Goal: Consume media (video, audio): Consume media (video, audio)

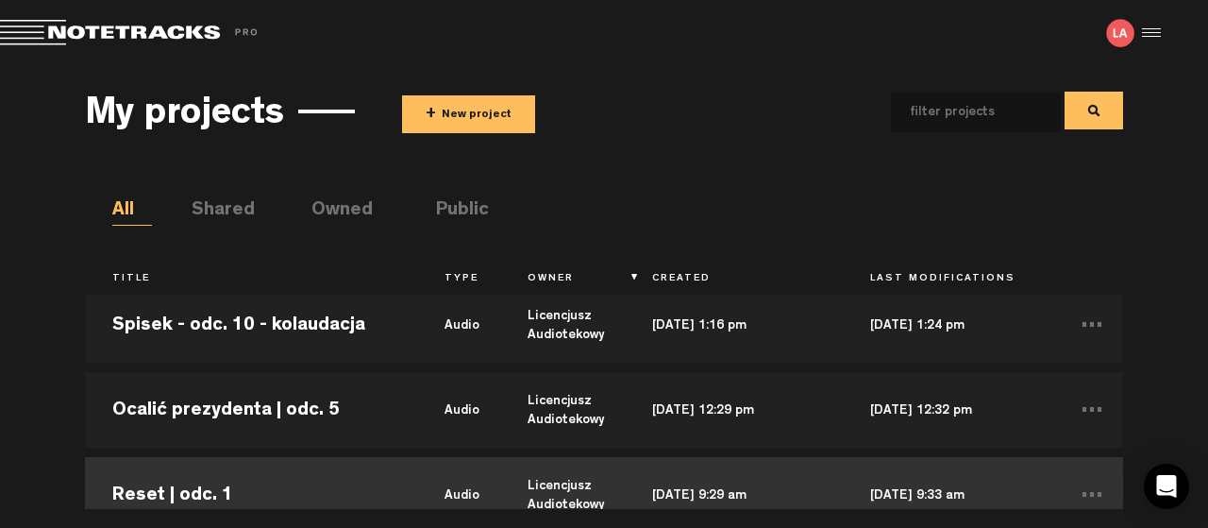
scroll to position [204, 0]
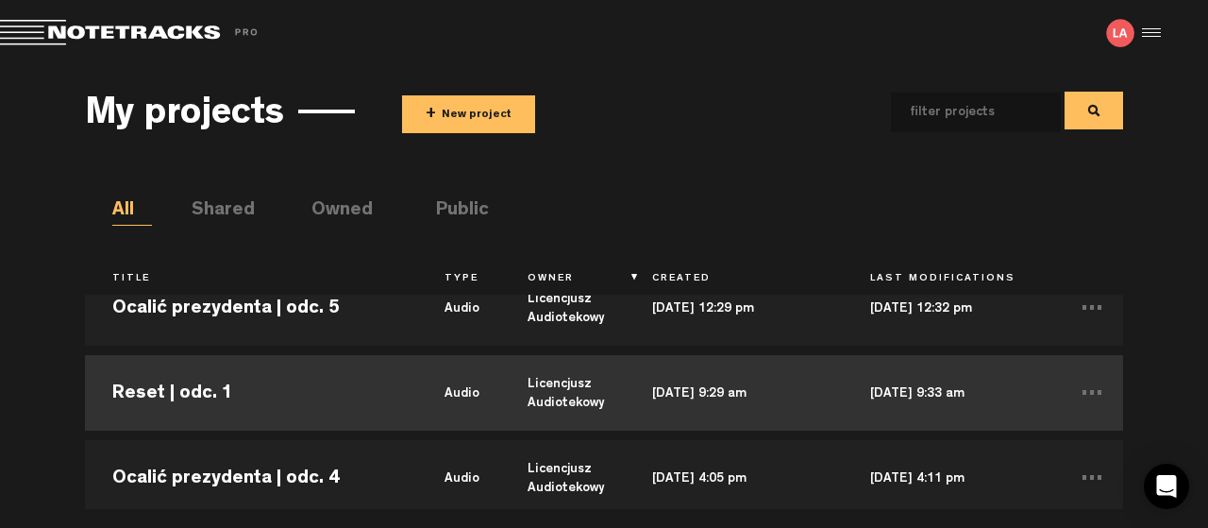
click at [199, 394] on td "Reset | odc. 1" at bounding box center [251, 392] width 332 height 85
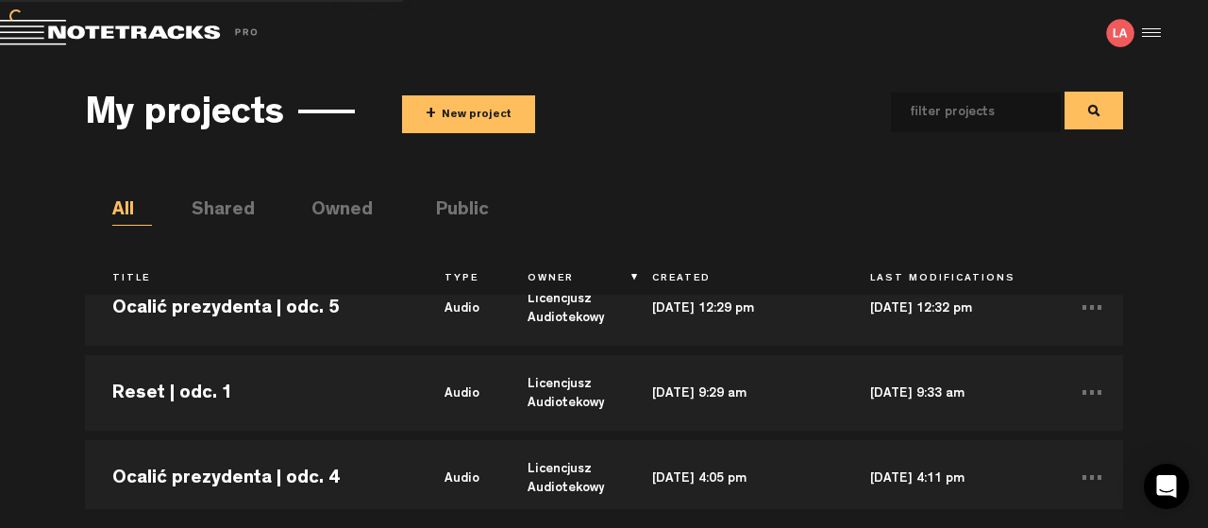
scroll to position [0, 0]
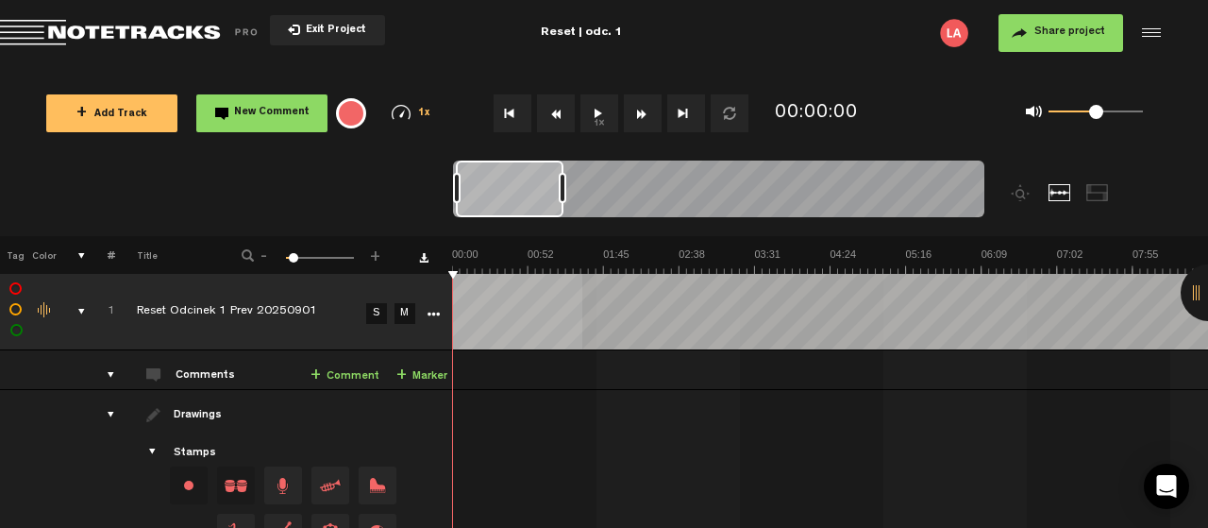
click at [595, 109] on button "1x" at bounding box center [599, 113] width 38 height 38
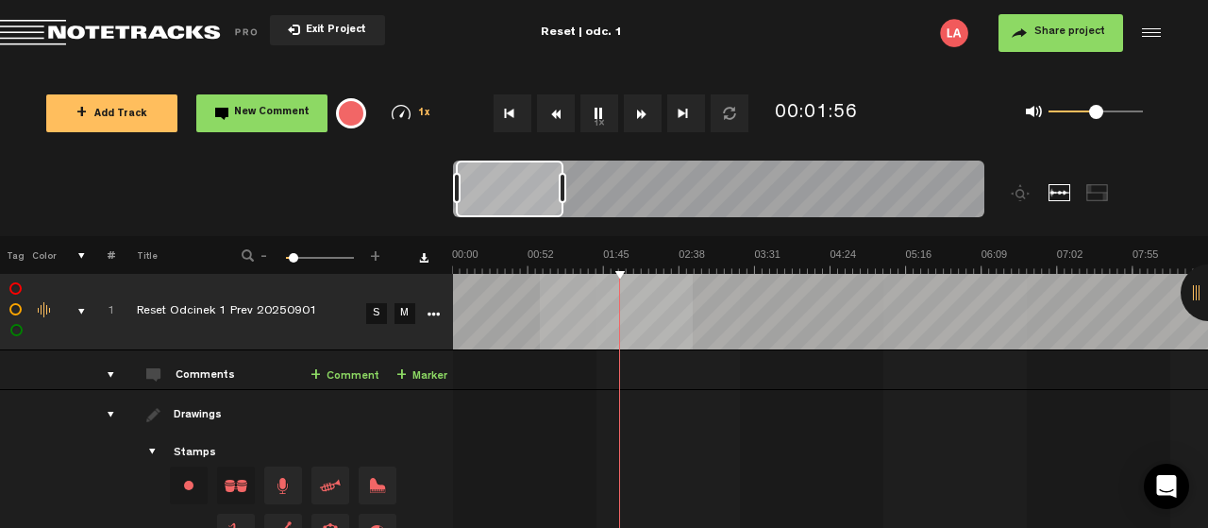
click at [601, 111] on button "1x" at bounding box center [599, 113] width 38 height 38
click at [597, 111] on button "1x" at bounding box center [599, 113] width 38 height 38
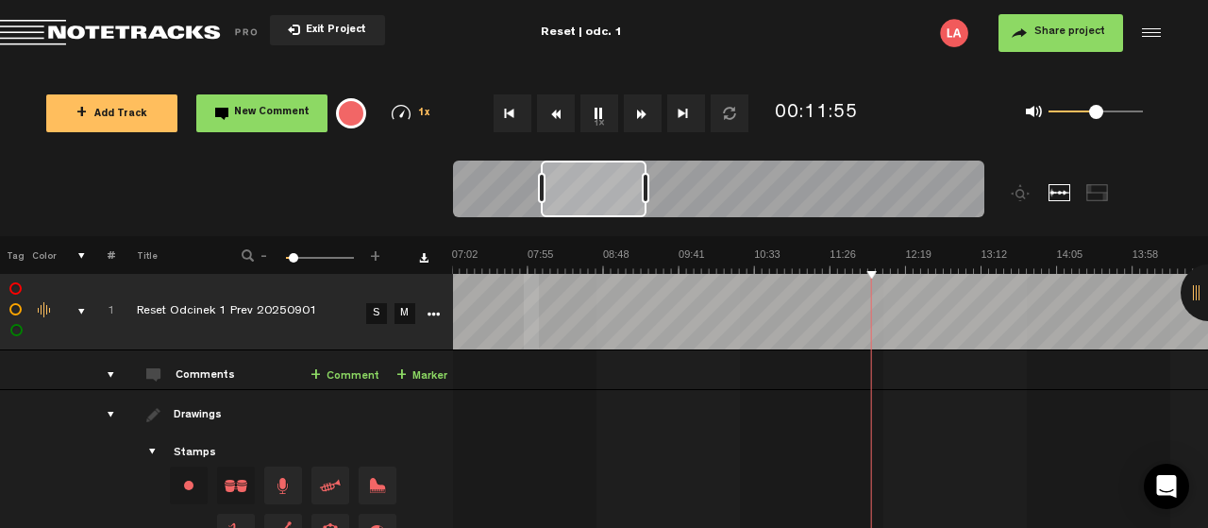
scroll to position [0, 605]
click at [593, 108] on button "1x" at bounding box center [599, 113] width 38 height 38
drag, startPoint x: 660, startPoint y: 261, endPoint x: 516, endPoint y: 266, distance: 143.5
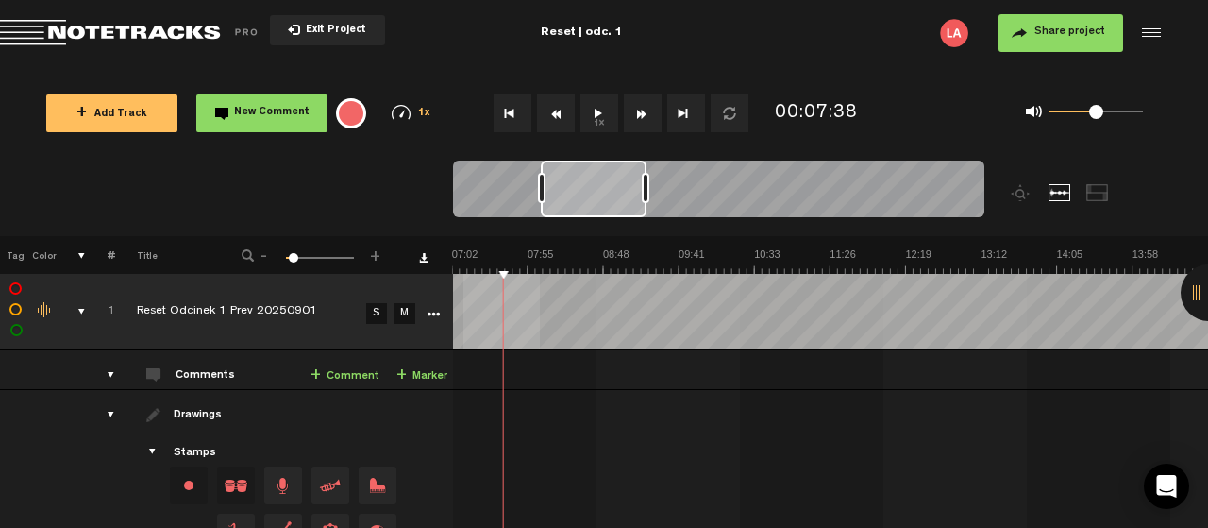
click at [596, 112] on button "1x" at bounding box center [599, 113] width 38 height 38
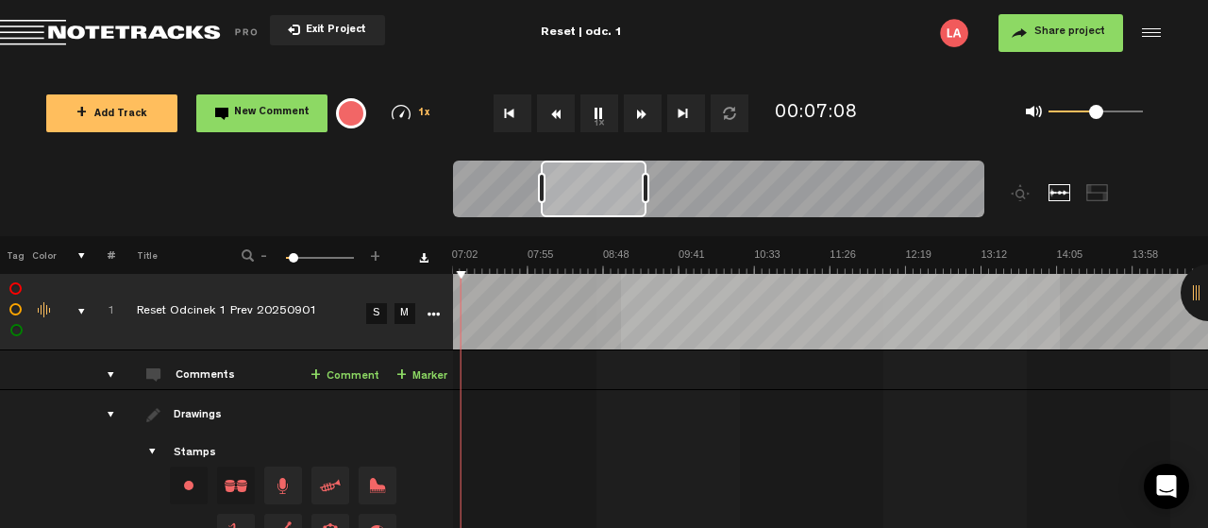
click at [511, 110] on button "Go to beginning" at bounding box center [513, 113] width 38 height 38
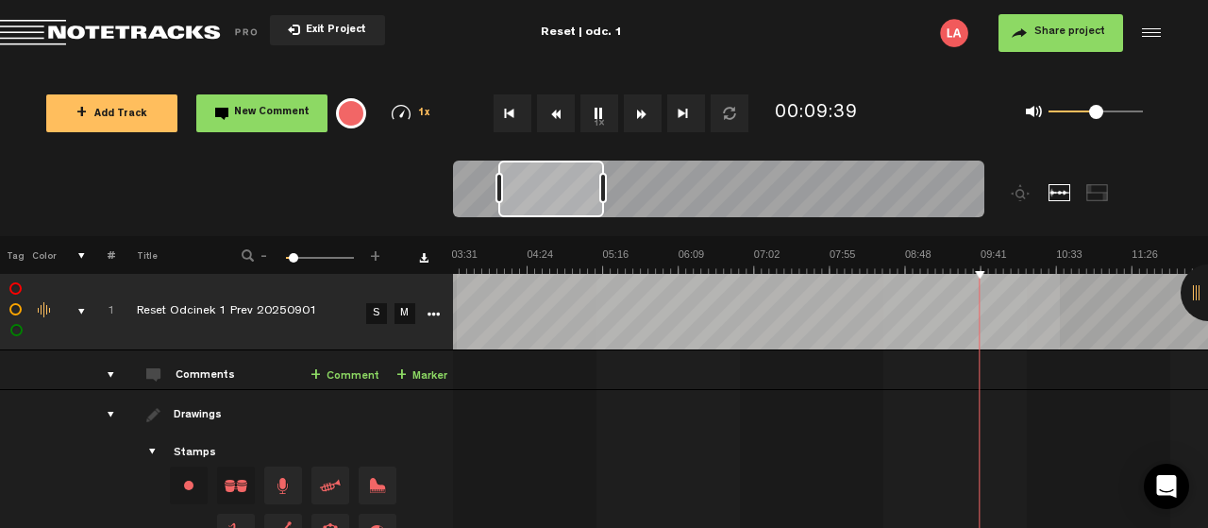
scroll to position [0, 302]
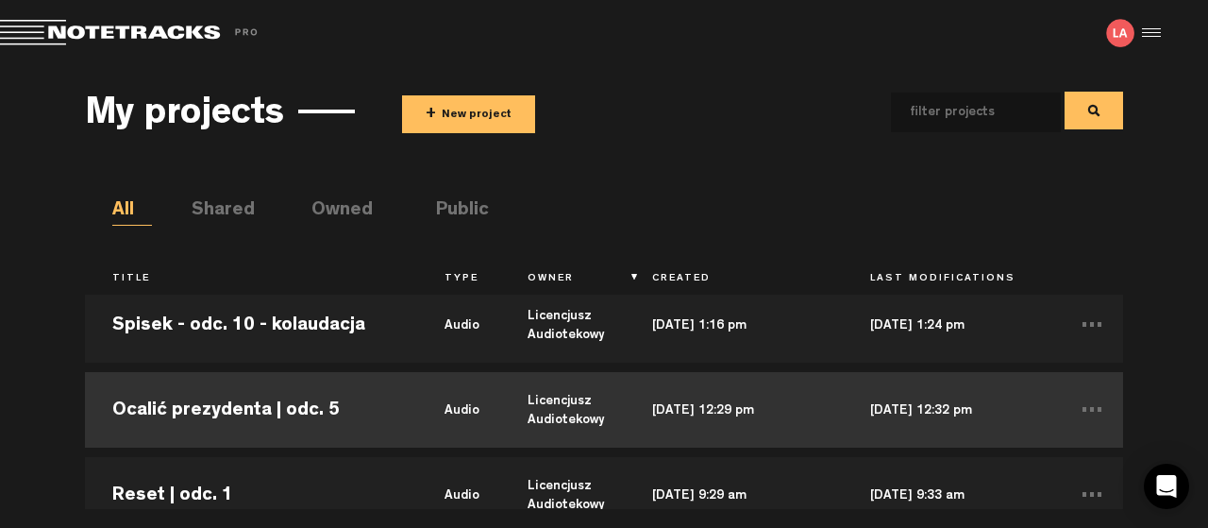
scroll to position [204, 0]
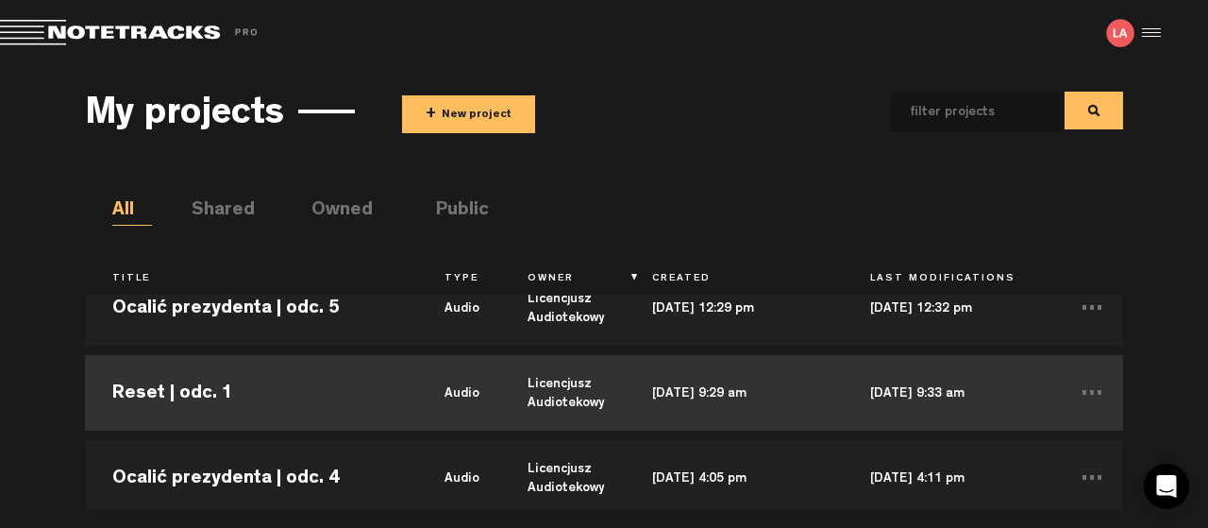
click at [165, 393] on td "Reset | odc. 1" at bounding box center [251, 392] width 332 height 85
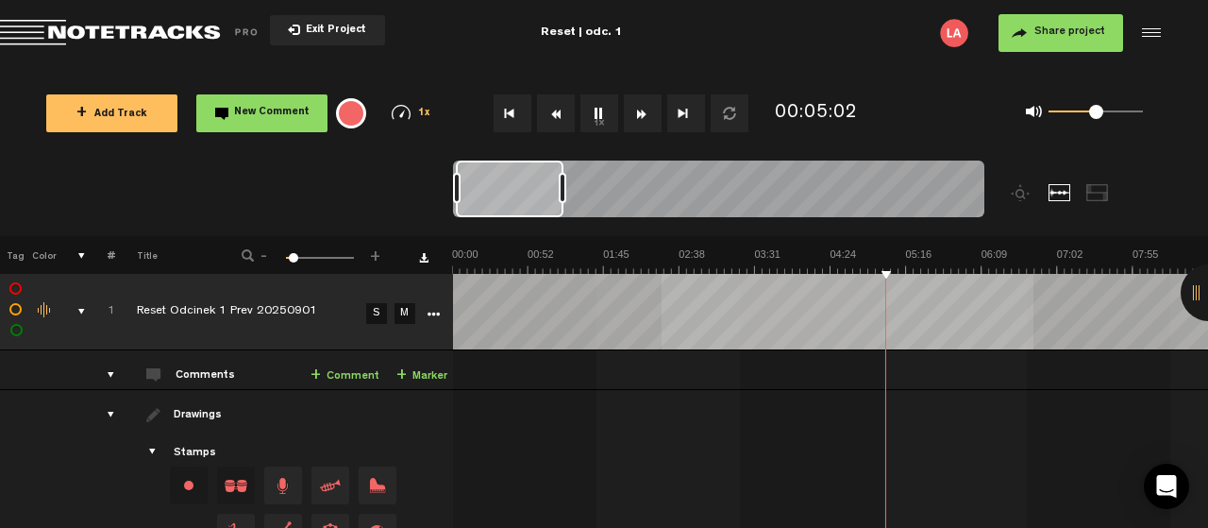
click at [600, 105] on button "1x" at bounding box center [599, 113] width 38 height 38
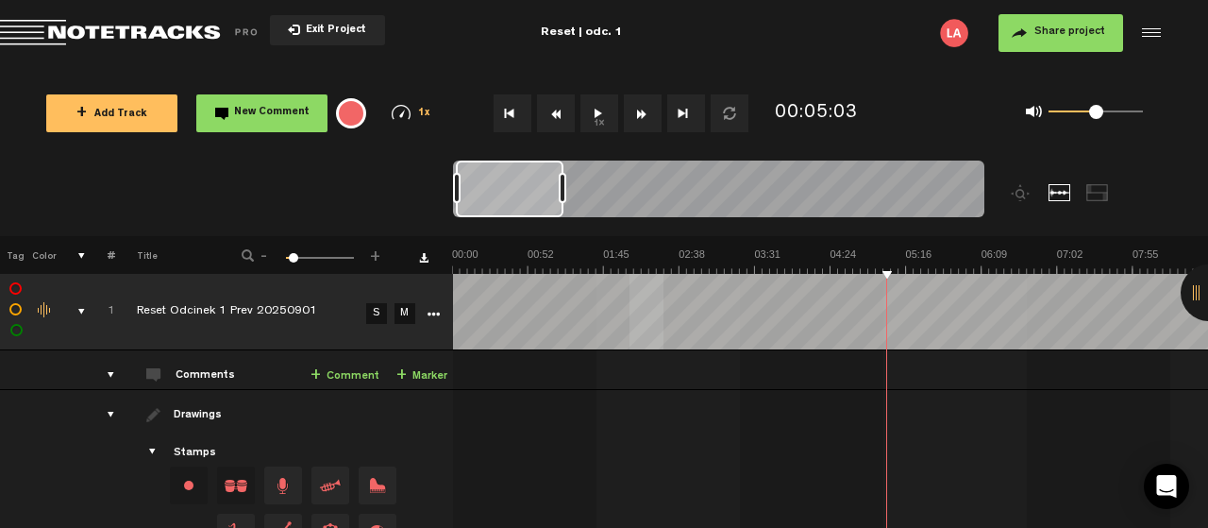
drag, startPoint x: 597, startPoint y: 113, endPoint x: 576, endPoint y: 118, distance: 22.2
click at [597, 113] on button "1x" at bounding box center [599, 113] width 38 height 38
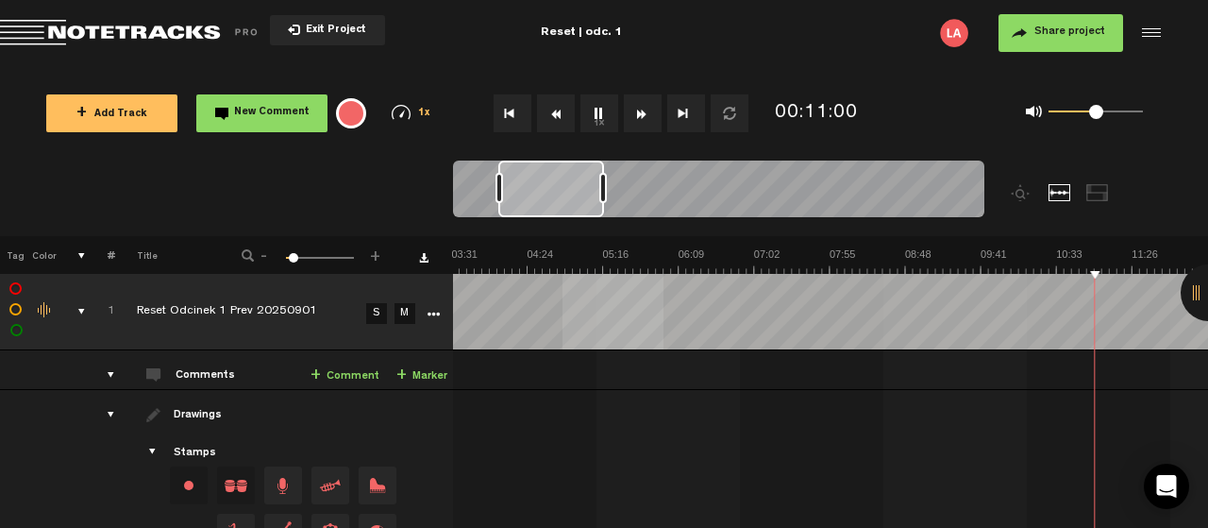
scroll to position [0, 302]
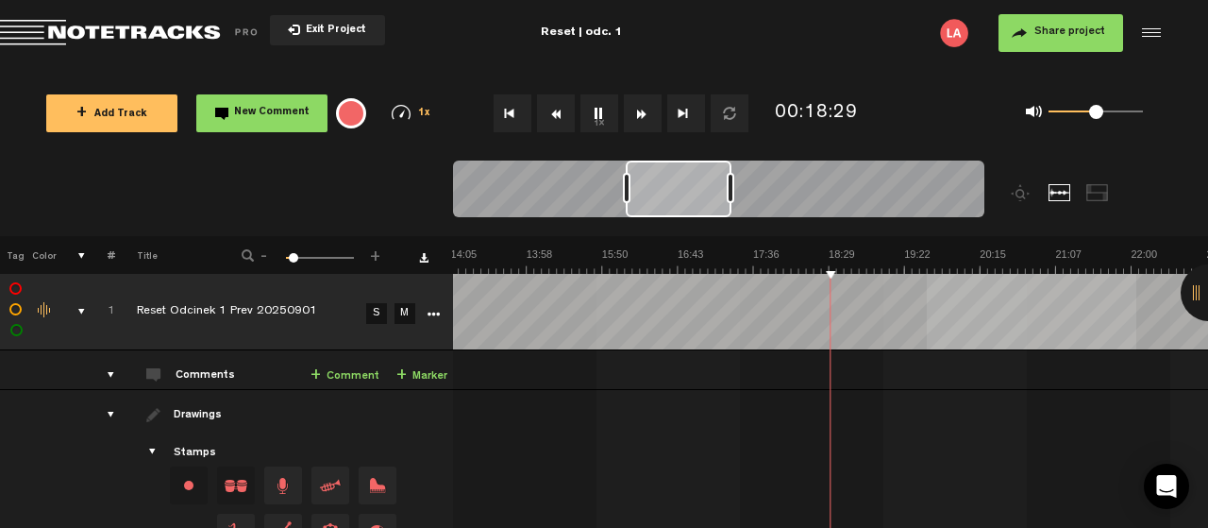
scroll to position [0, 1210]
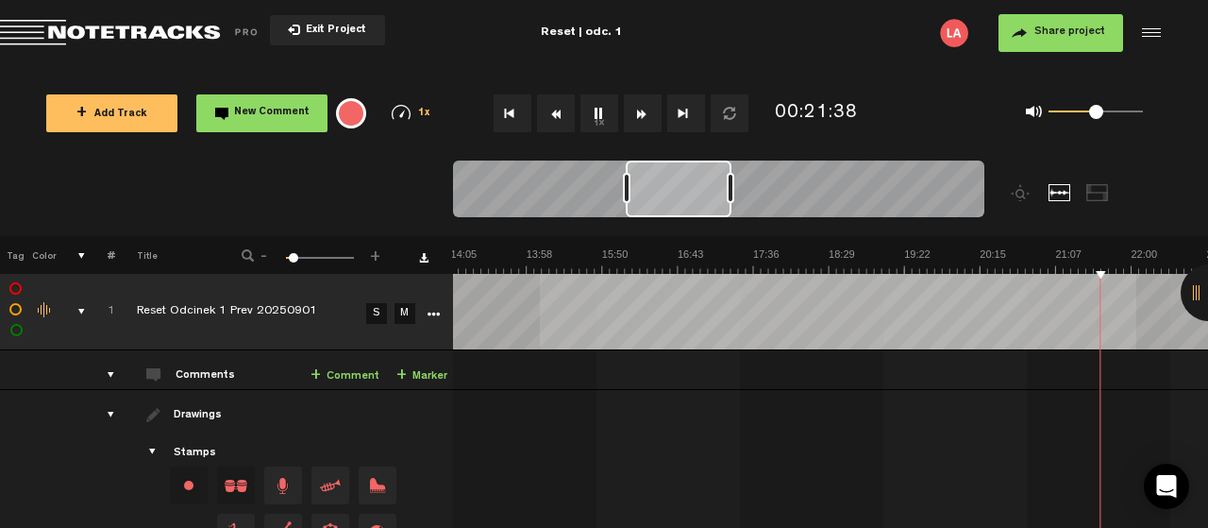
click at [602, 117] on button "1x" at bounding box center [599, 113] width 38 height 38
